Goal: Information Seeking & Learning: Learn about a topic

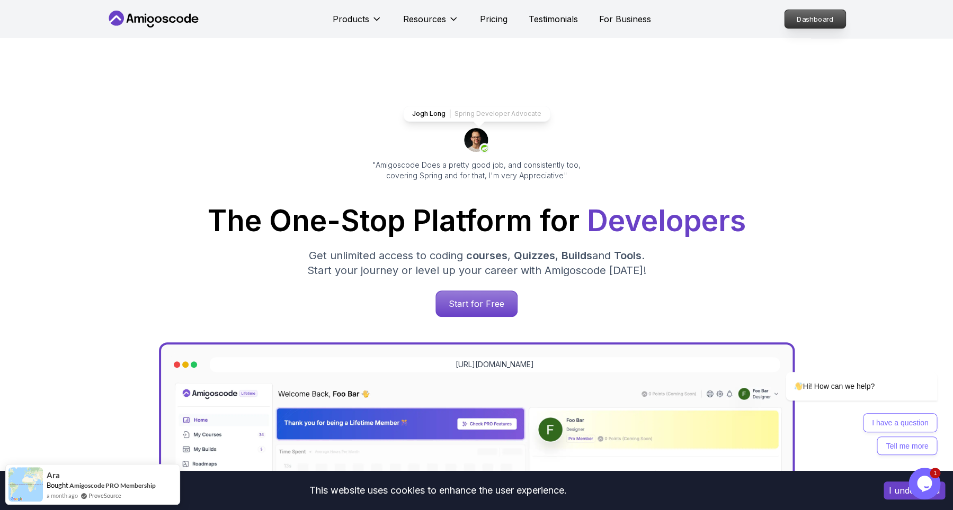
click at [819, 26] on p "Dashboard" at bounding box center [814, 19] width 61 height 18
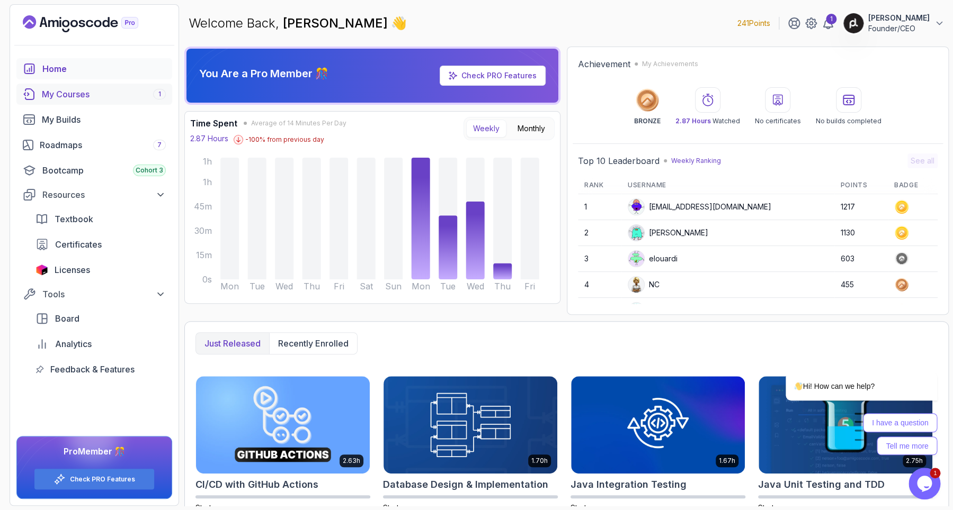
click at [92, 96] on div "My Courses 1" at bounding box center [104, 94] width 124 height 13
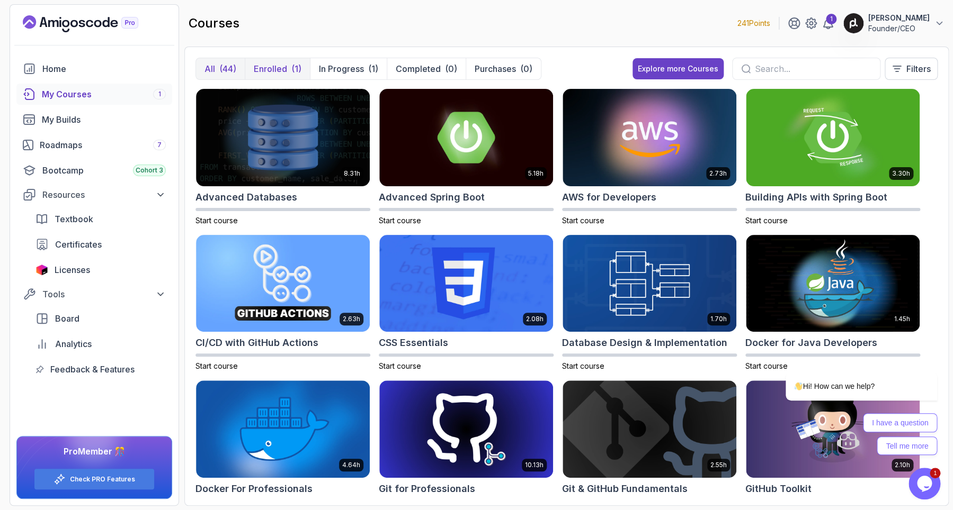
click at [270, 67] on p "Enrolled" at bounding box center [270, 68] width 33 height 13
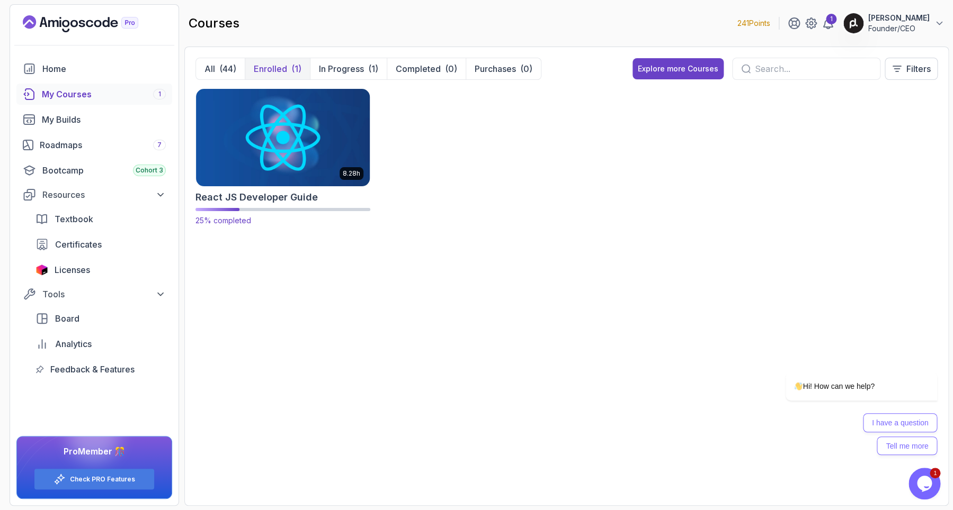
click at [299, 140] on img at bounding box center [283, 137] width 182 height 102
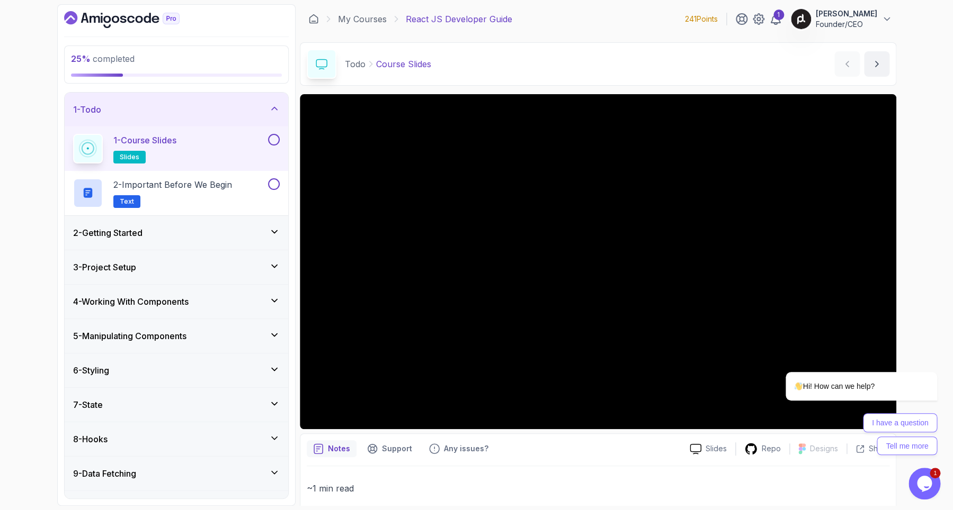
click at [198, 149] on div "1 - Course Slides slides" at bounding box center [169, 149] width 193 height 30
click at [201, 190] on p "2 - Important Before We Begin" at bounding box center [172, 184] width 119 height 13
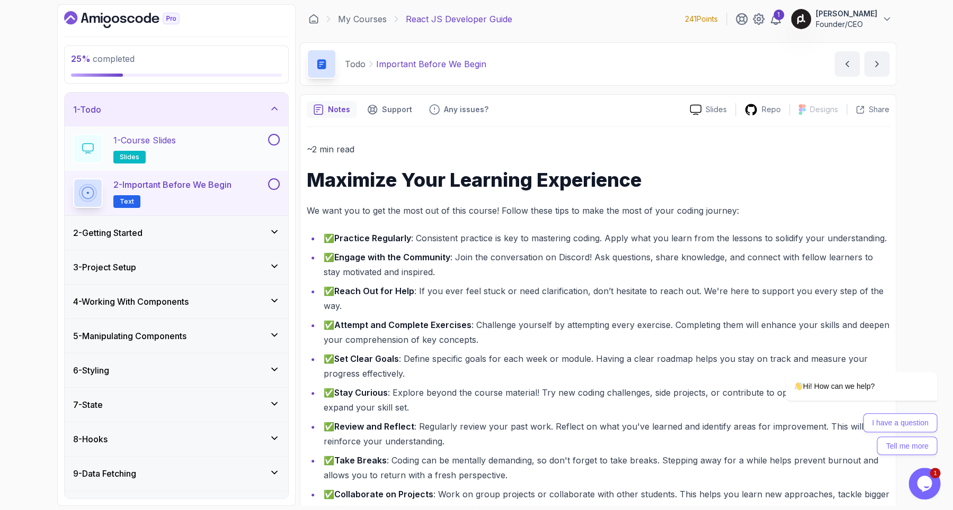
click at [271, 144] on button at bounding box center [274, 140] width 12 height 12
click at [270, 186] on button at bounding box center [274, 184] width 12 height 12
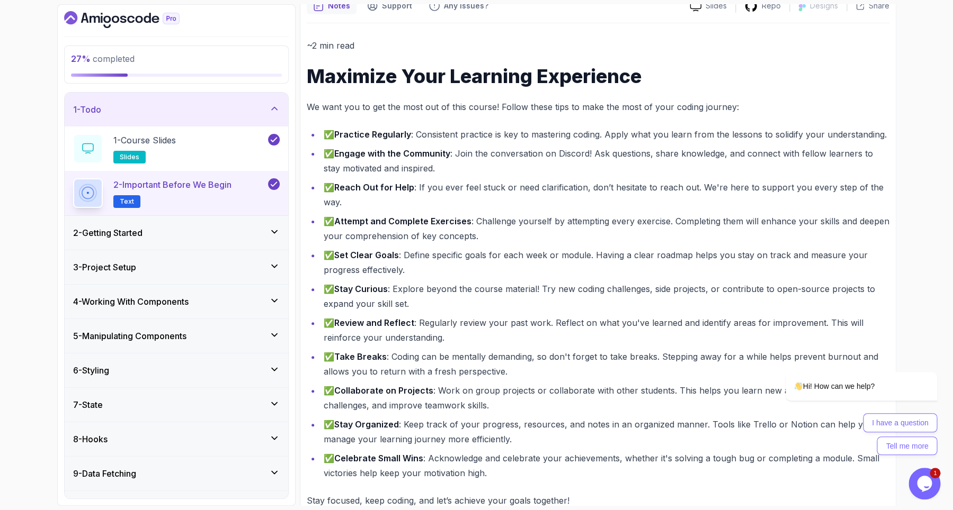
scroll to position [124, 0]
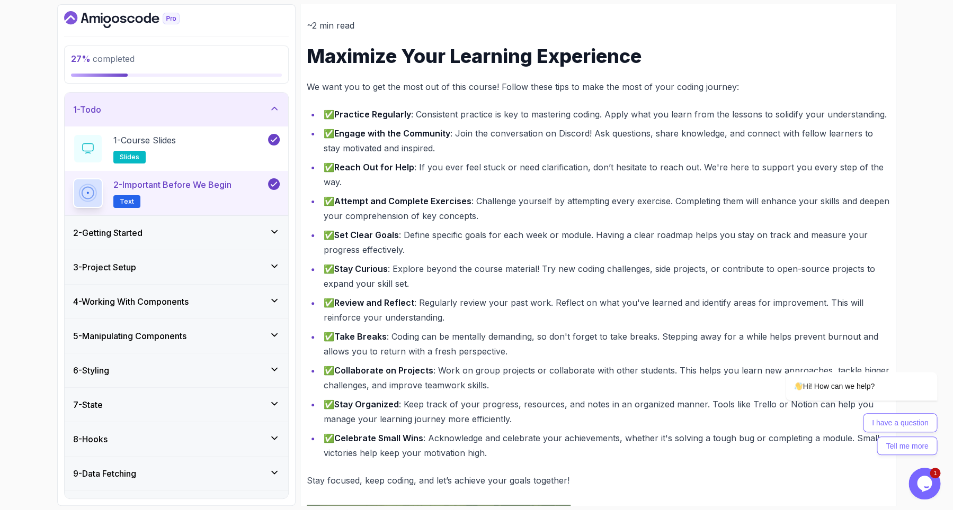
click at [276, 226] on div "2 - Getting Started" at bounding box center [176, 233] width 223 height 34
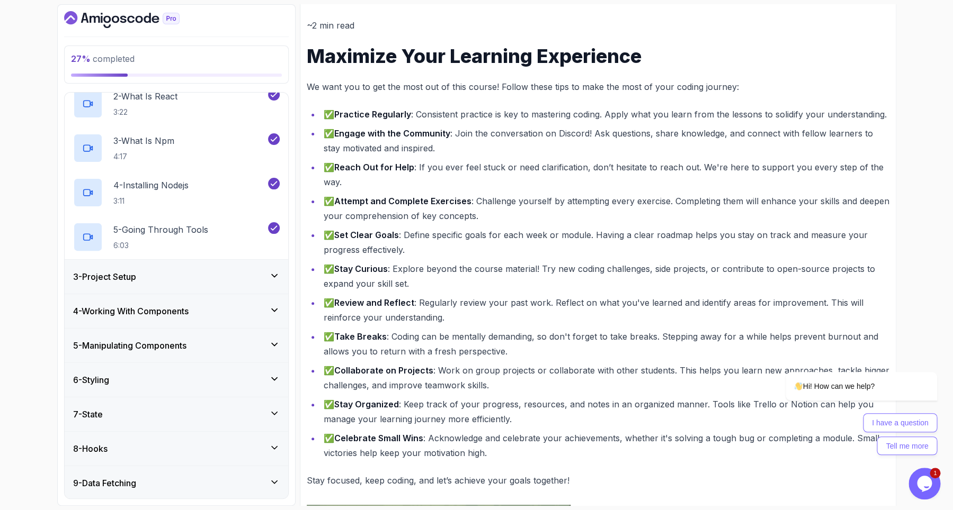
click at [273, 274] on icon at bounding box center [274, 276] width 11 height 11
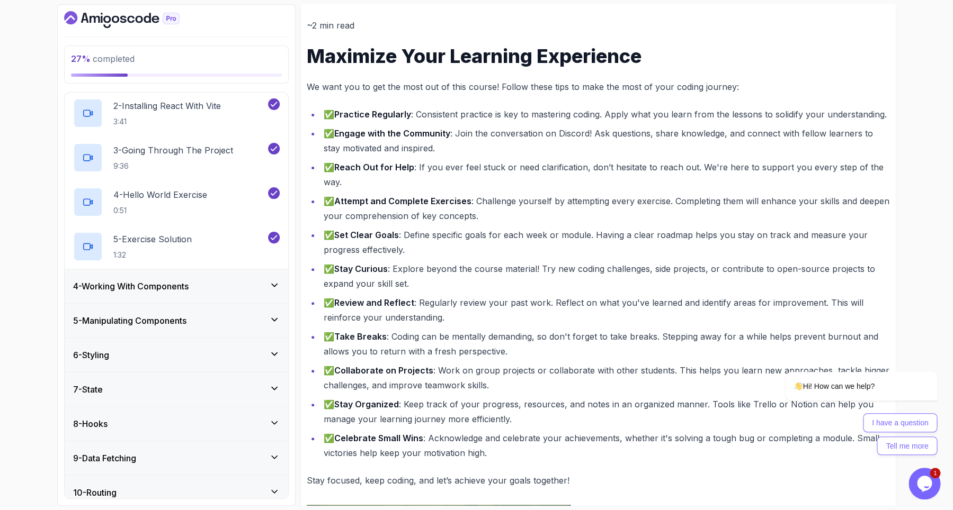
scroll to position [146, 0]
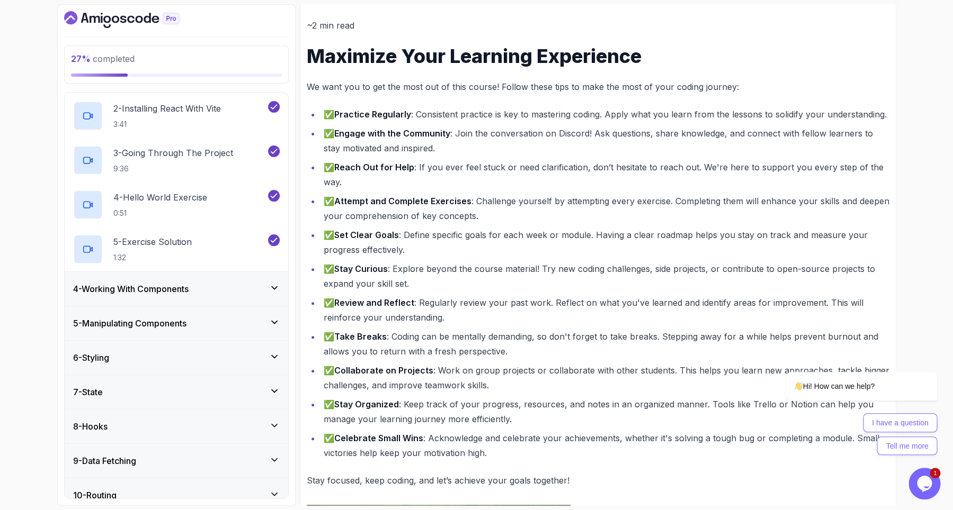
click at [271, 293] on div "4 - Working With Components" at bounding box center [176, 289] width 207 height 13
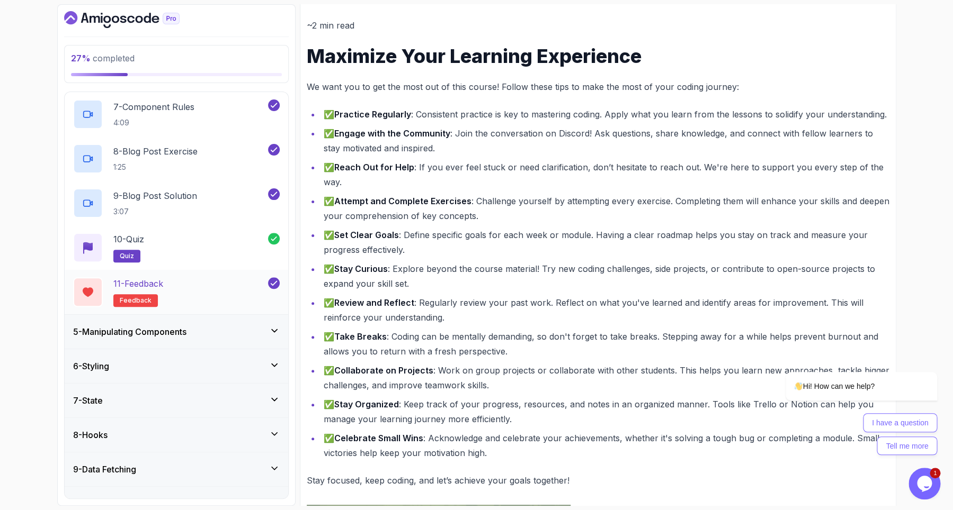
scroll to position [434, 0]
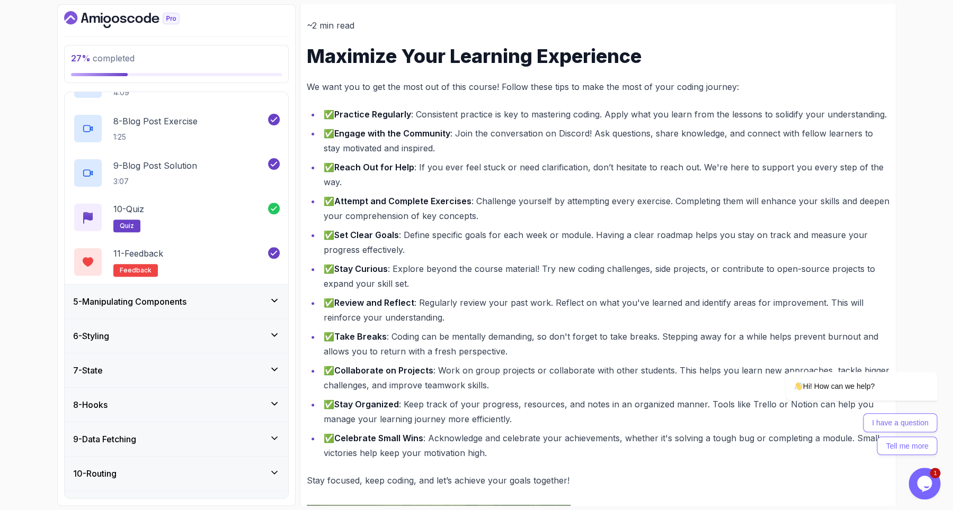
click at [275, 299] on icon at bounding box center [274, 300] width 11 height 11
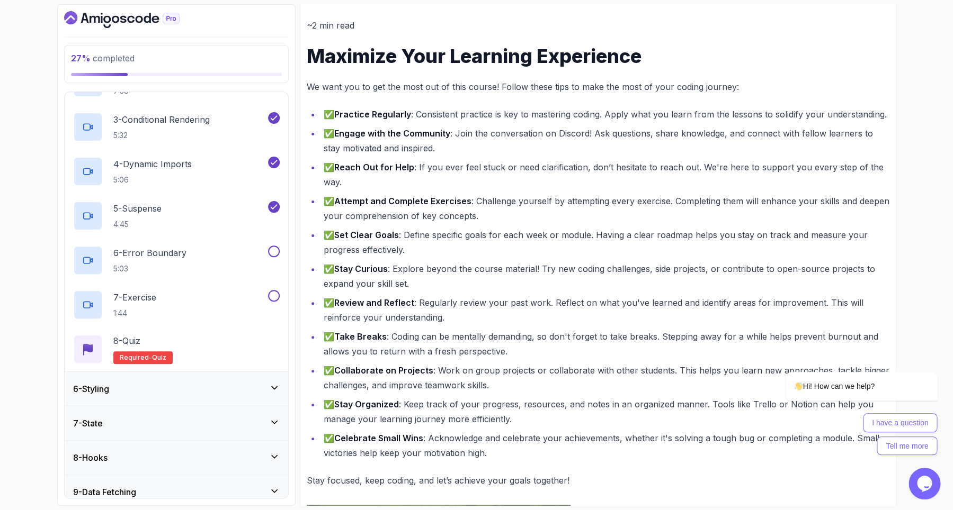
scroll to position [0, 0]
